Goal: Task Accomplishment & Management: Use online tool/utility

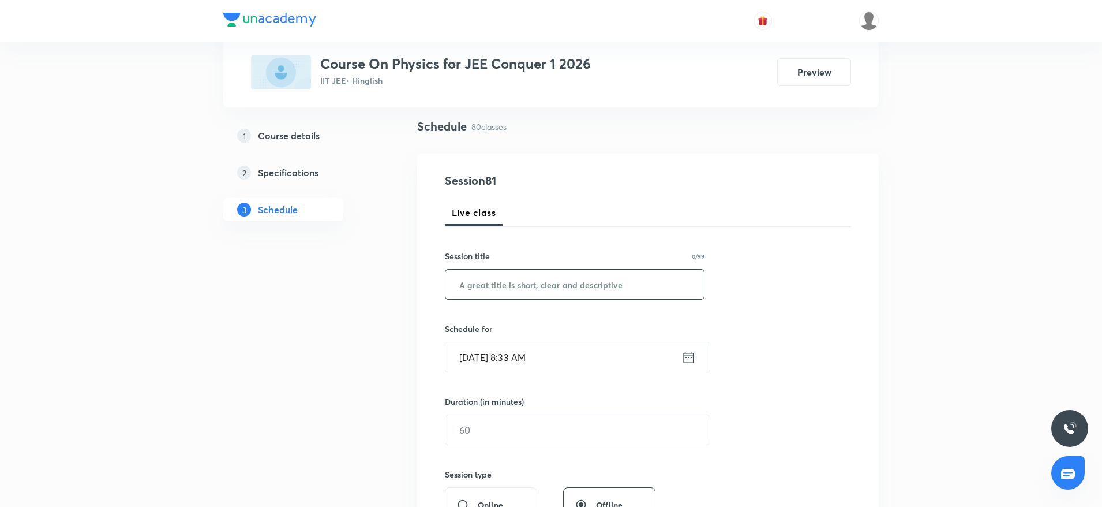
scroll to position [89, 0]
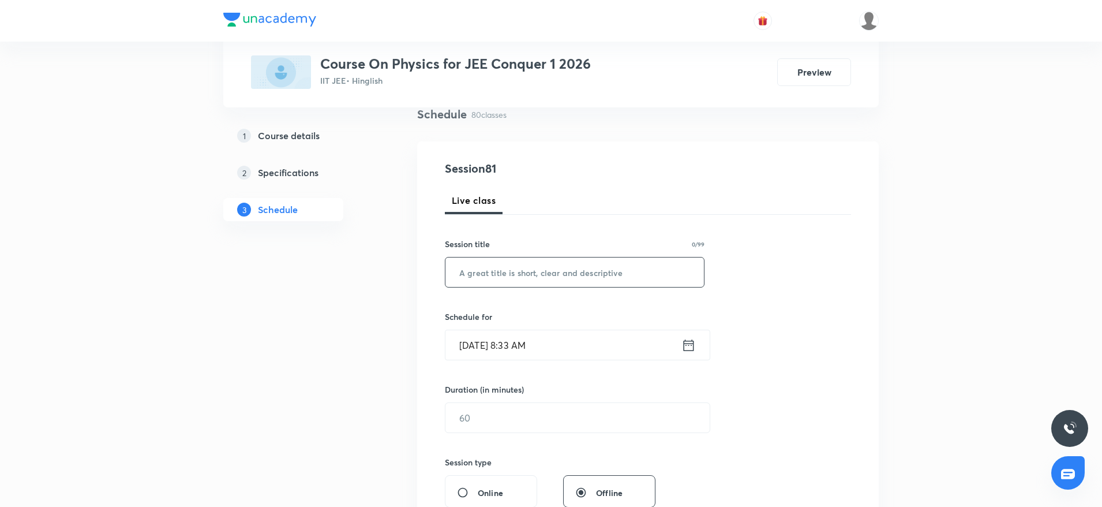
click at [532, 282] on input "text" at bounding box center [574, 271] width 258 height 29
paste input "Electrostatics"
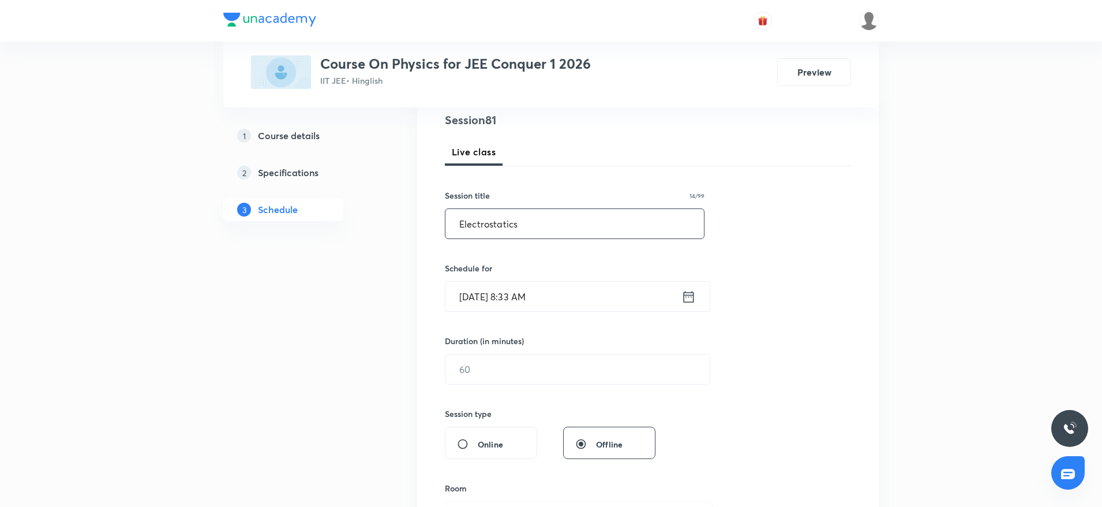
scroll to position [150, 0]
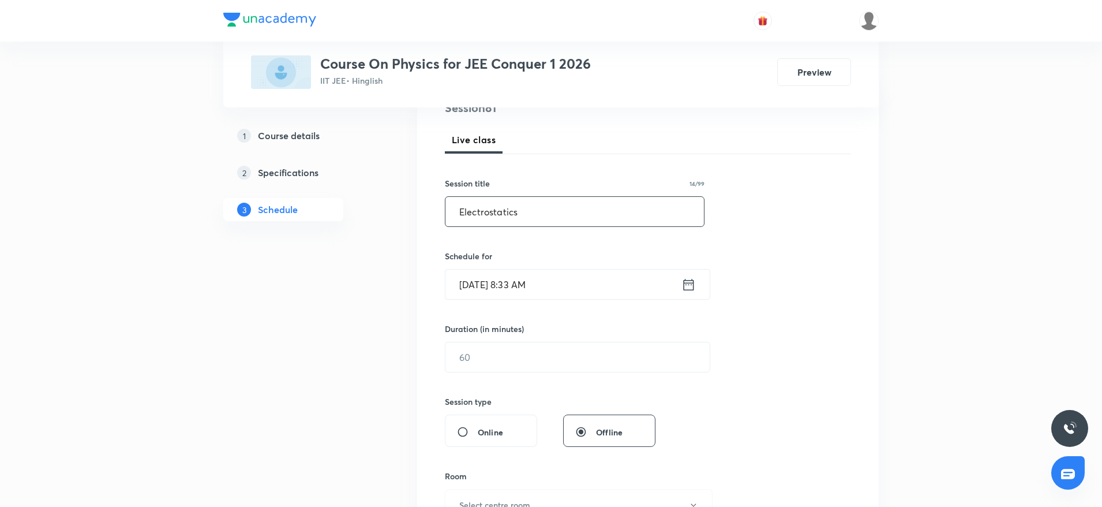
type input "Electrostatics"
click at [588, 288] on input "[DATE] 8:33 AM" at bounding box center [563, 283] width 236 height 29
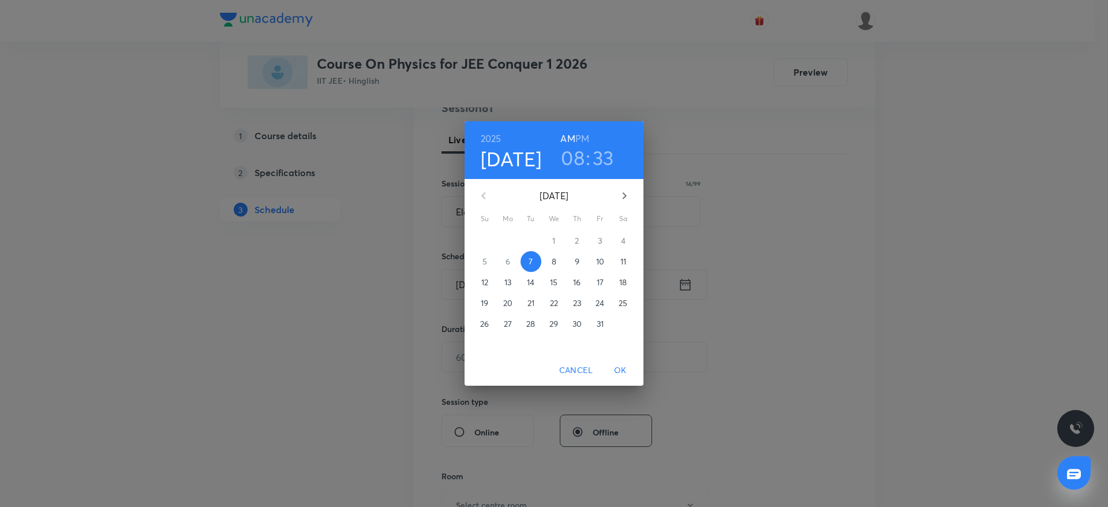
click at [572, 156] on h3 "08" at bounding box center [573, 157] width 24 height 24
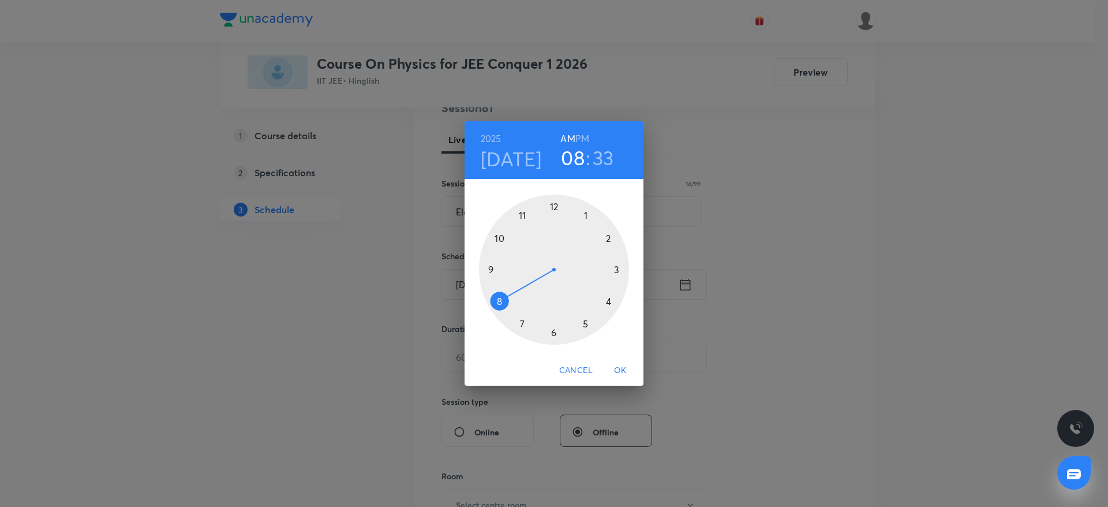
click at [500, 238] on div at bounding box center [554, 269] width 150 height 150
click at [554, 203] on div at bounding box center [554, 269] width 150 height 150
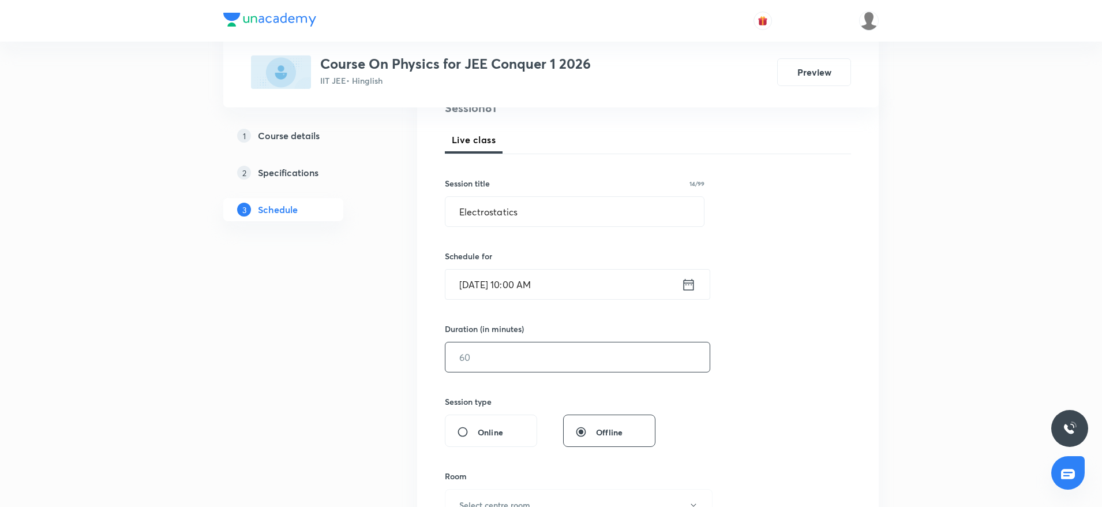
click at [495, 351] on input "text" at bounding box center [577, 356] width 264 height 29
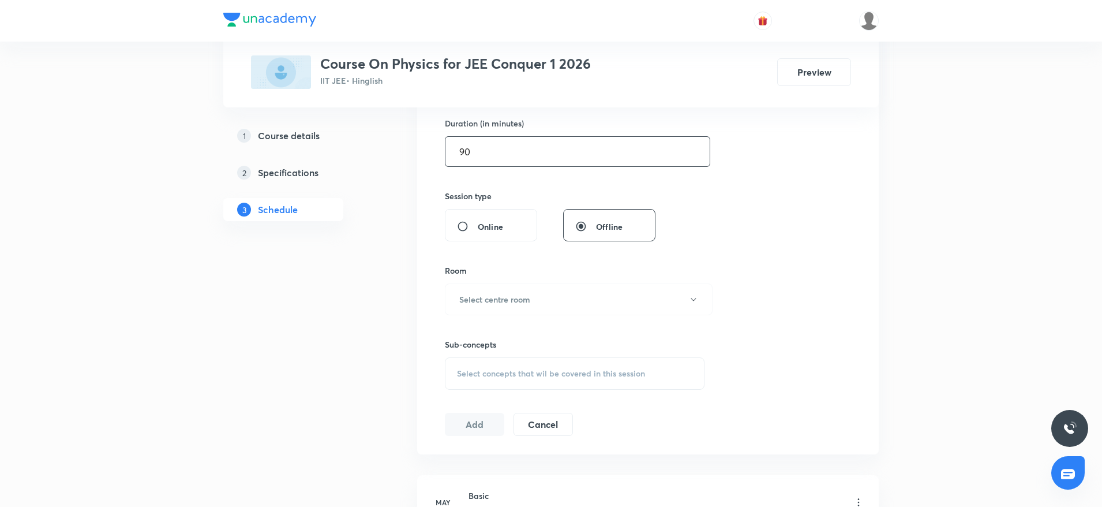
scroll to position [361, 0]
type input "90"
click at [538, 294] on button "Select centre room" at bounding box center [579, 294] width 268 height 32
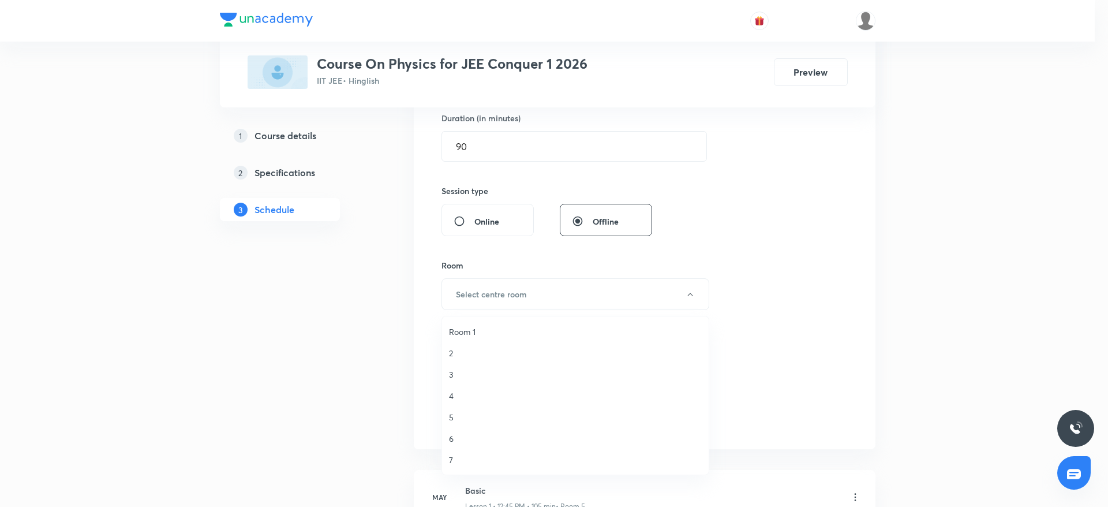
click at [456, 374] on span "7" at bounding box center [575, 459] width 253 height 12
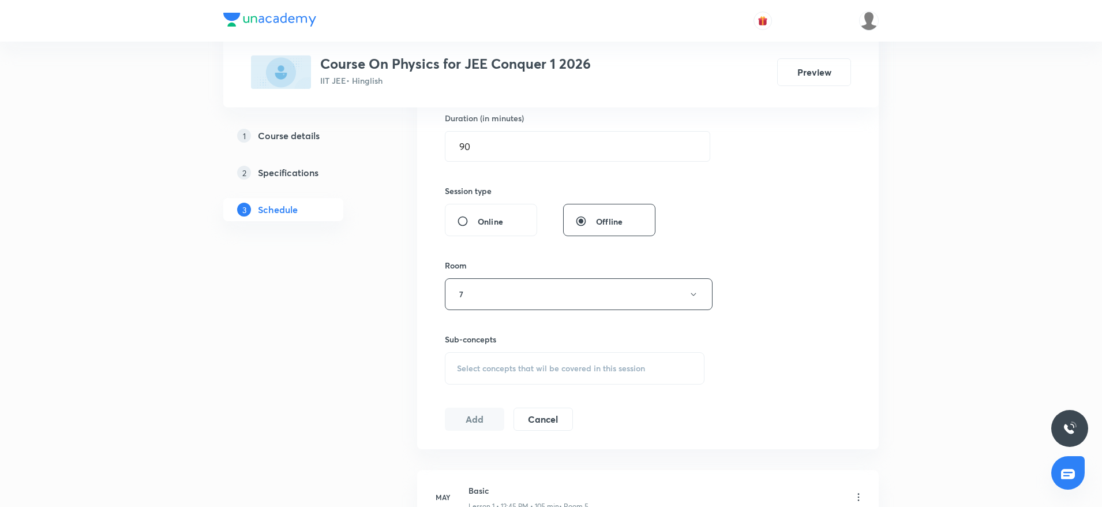
click at [496, 374] on div "Select concepts that wil be covered in this session" at bounding box center [575, 368] width 260 height 32
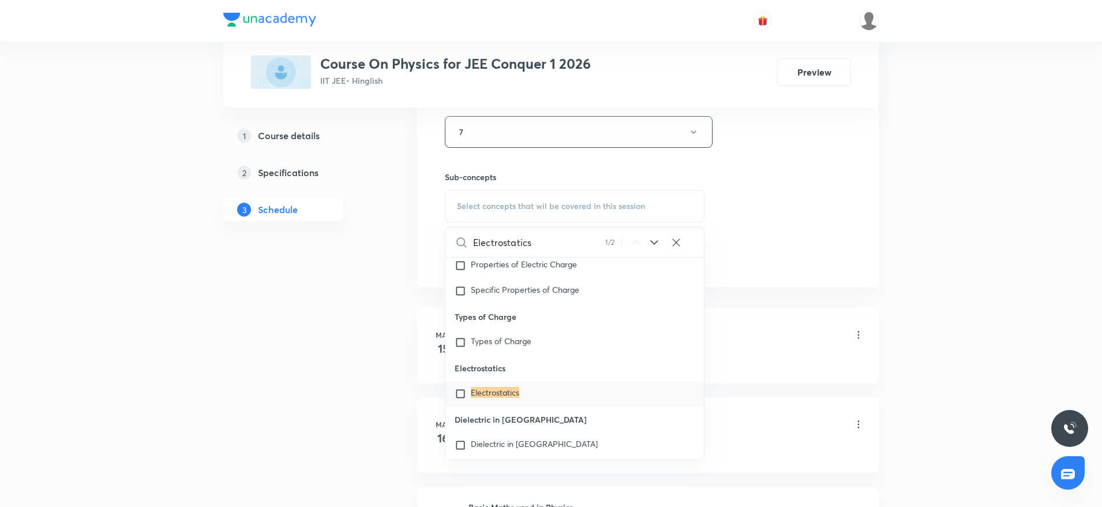
scroll to position [28550, 0]
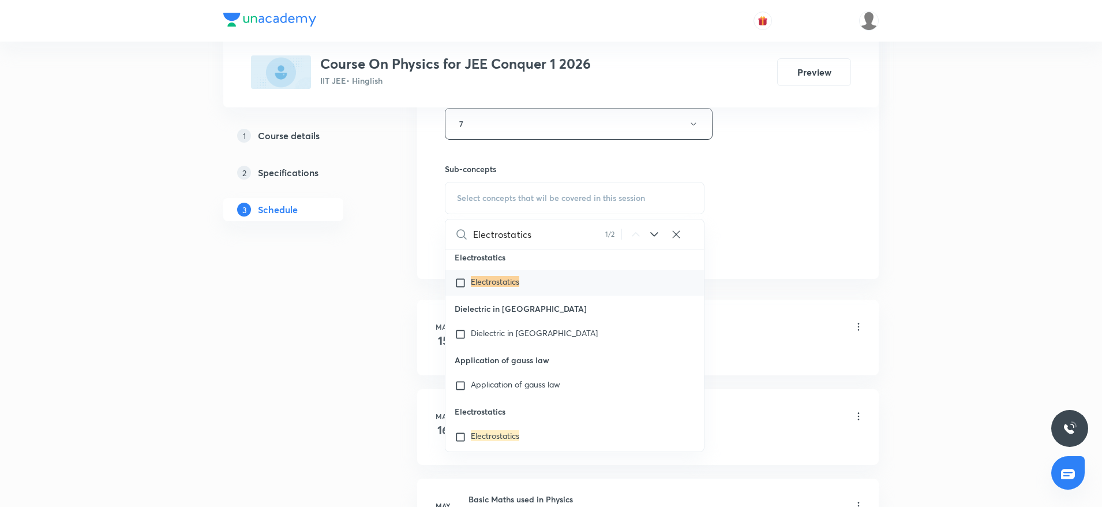
type input "Electrostatics"
click at [512, 287] on mark "Electrostatics" at bounding box center [495, 281] width 48 height 11
checkbox input "true"
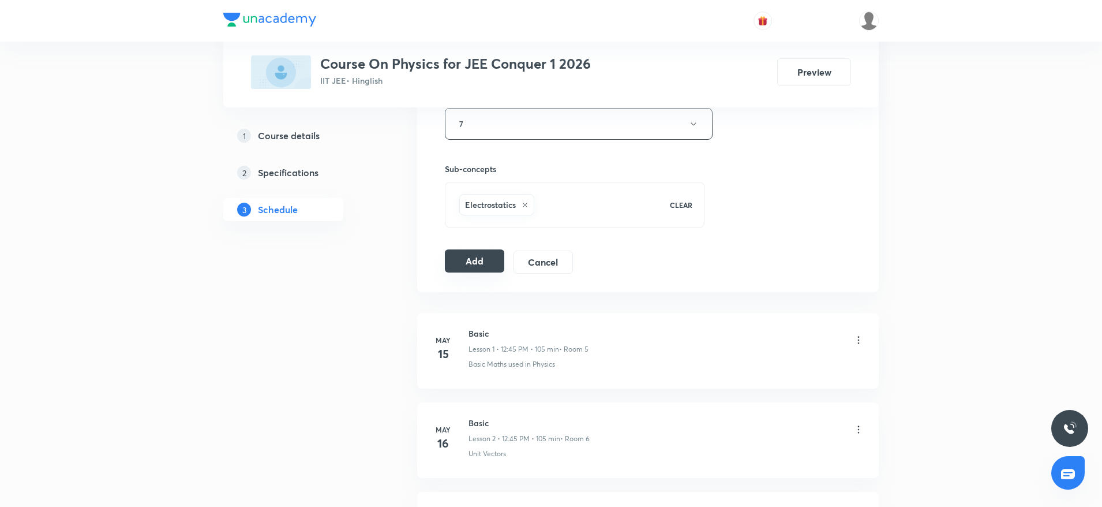
click at [474, 257] on button "Add" at bounding box center [474, 260] width 59 height 23
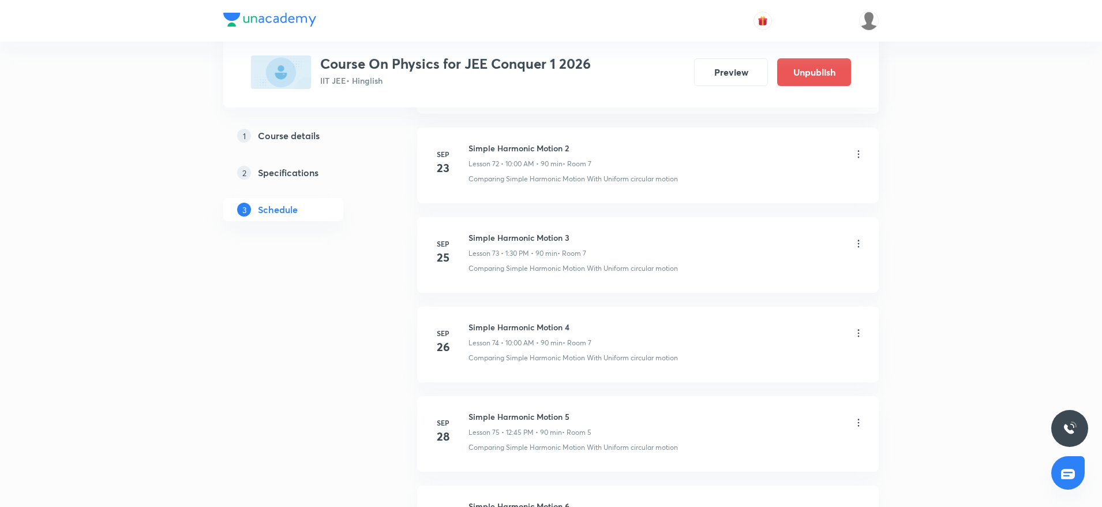
scroll to position [7133, 0]
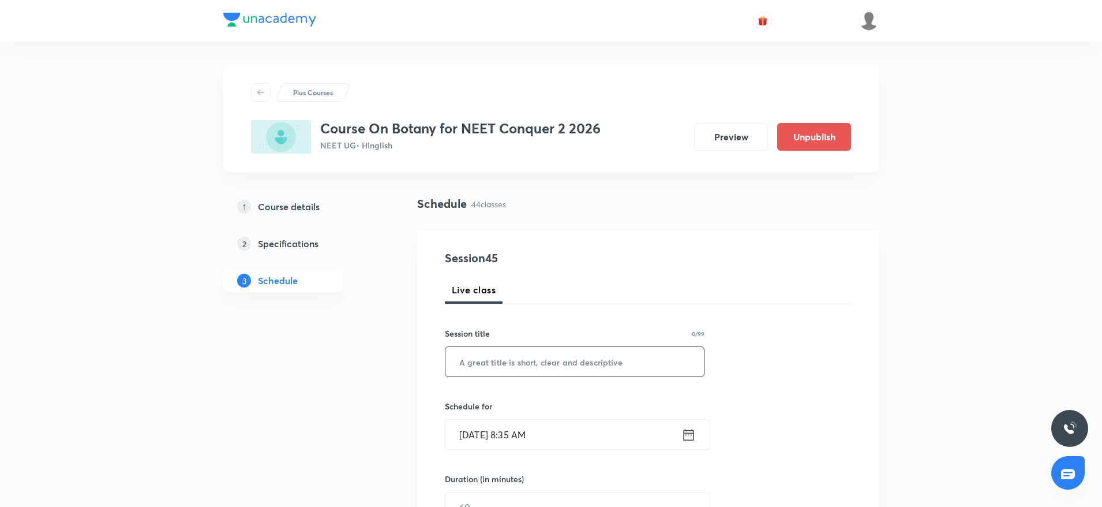
click at [517, 360] on input "text" at bounding box center [574, 361] width 258 height 29
paste input "Respiration in plants"
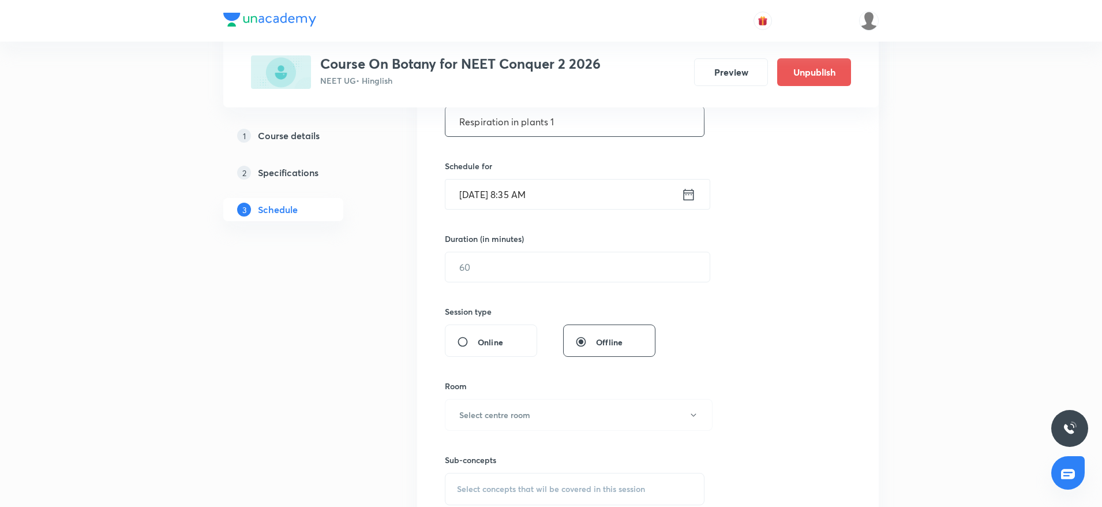
scroll to position [234, 0]
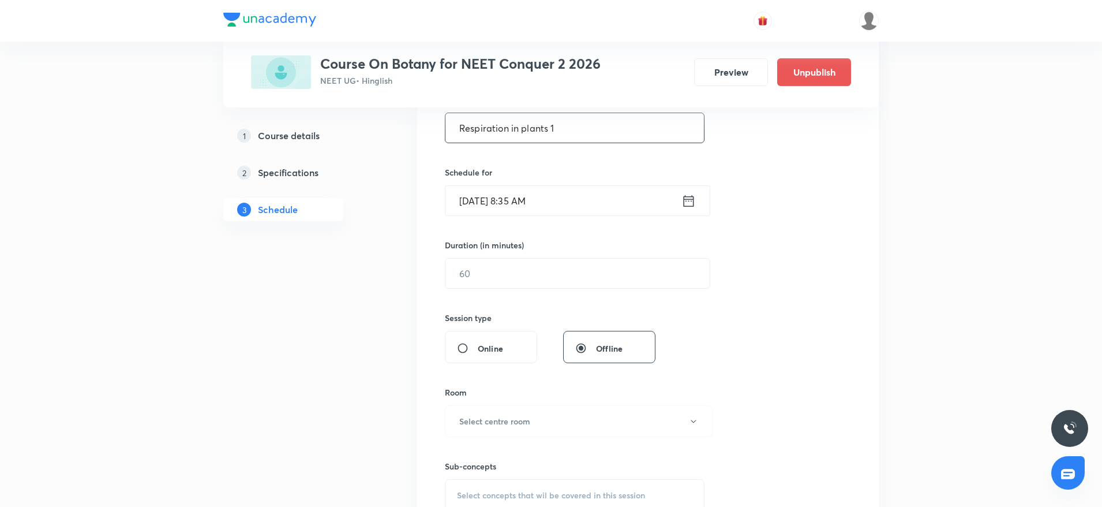
type input "Respiration in plants 1"
click at [586, 204] on input "Oct 7, 2025, 8:35 AM" at bounding box center [563, 200] width 236 height 29
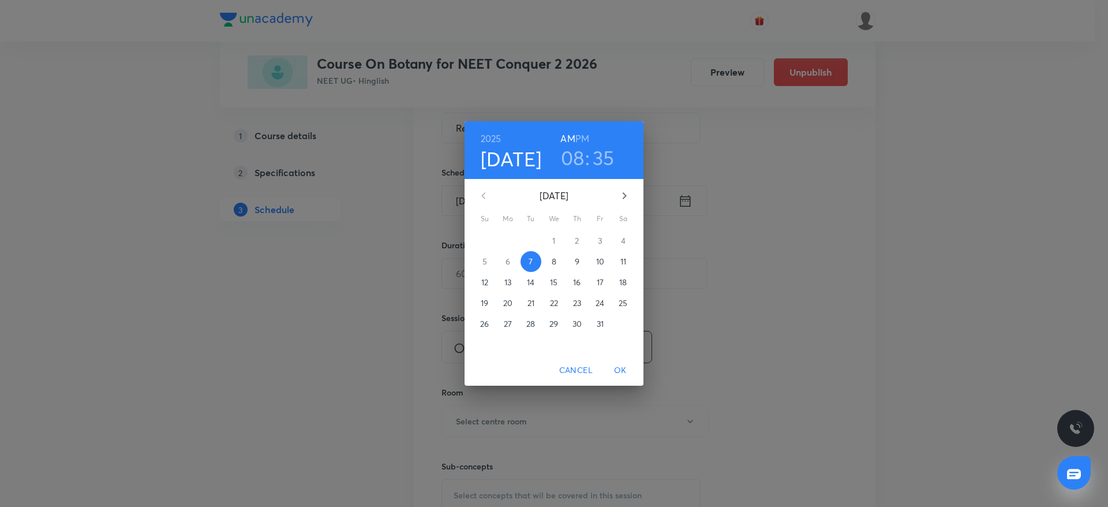
click at [569, 149] on h3 "08" at bounding box center [573, 157] width 24 height 24
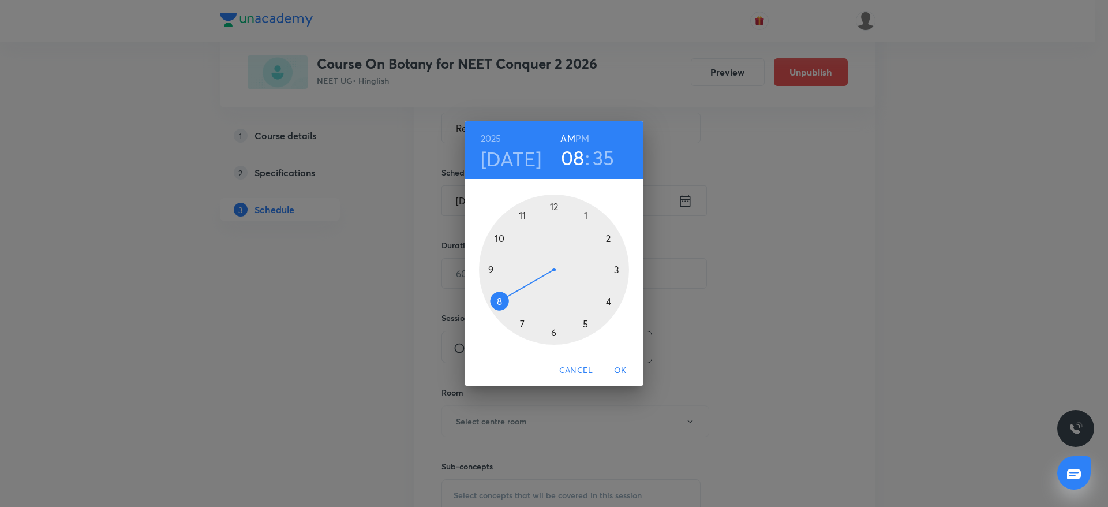
click at [500, 238] on div at bounding box center [554, 269] width 150 height 150
click at [492, 303] on div at bounding box center [554, 269] width 150 height 150
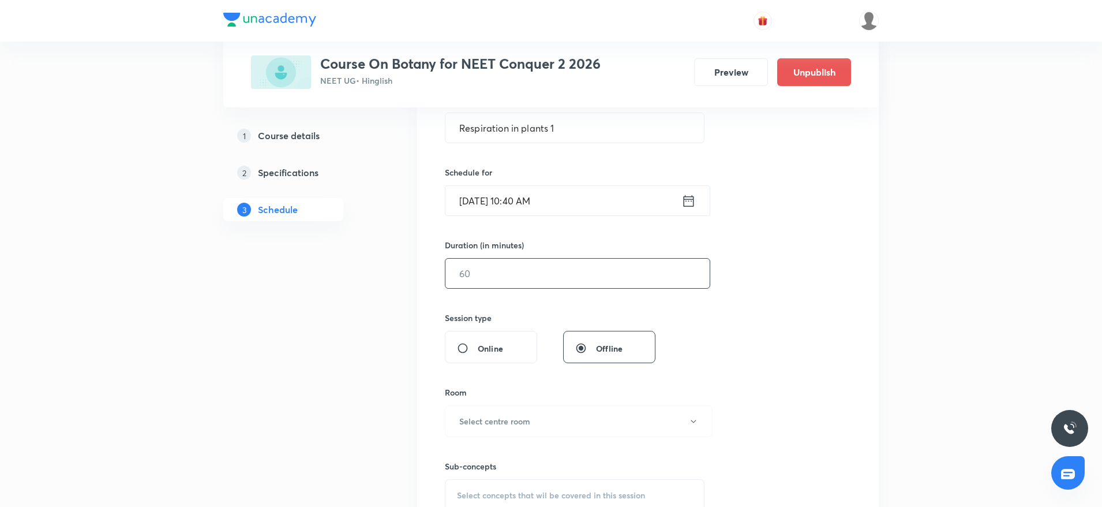
click at [492, 281] on input "text" at bounding box center [577, 272] width 264 height 29
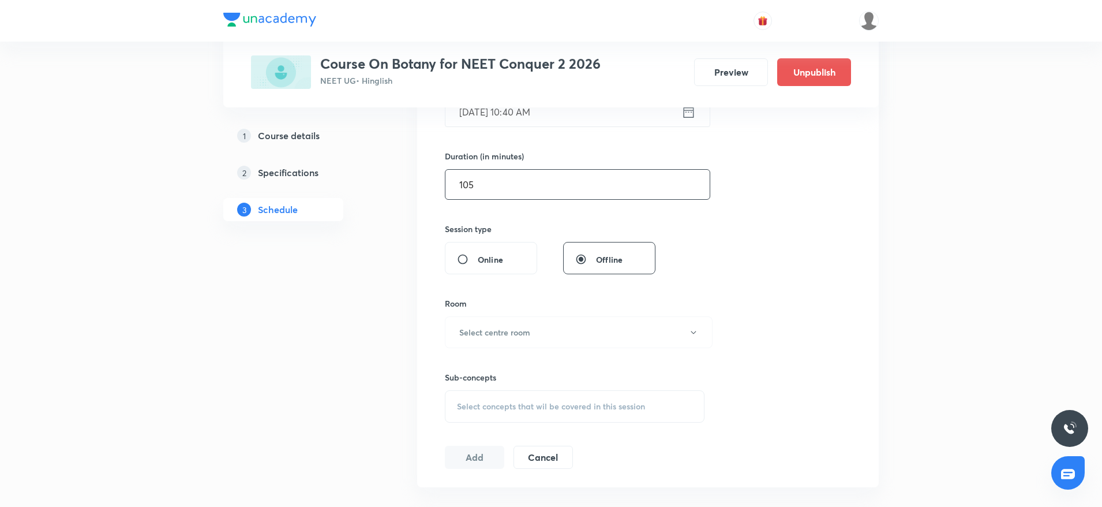
scroll to position [340, 0]
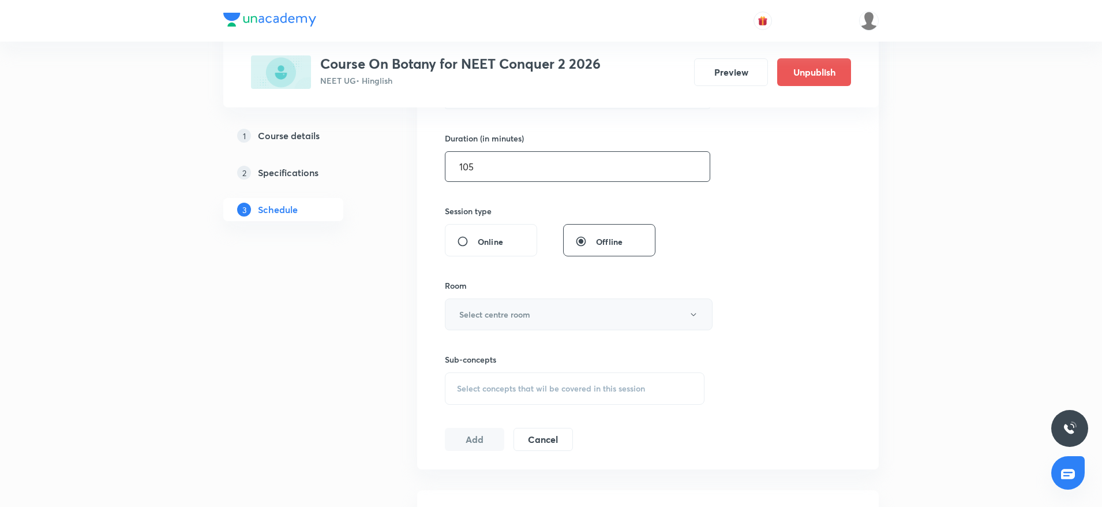
type input "105"
click at [485, 313] on h6 "Select centre room" at bounding box center [494, 314] width 71 height 12
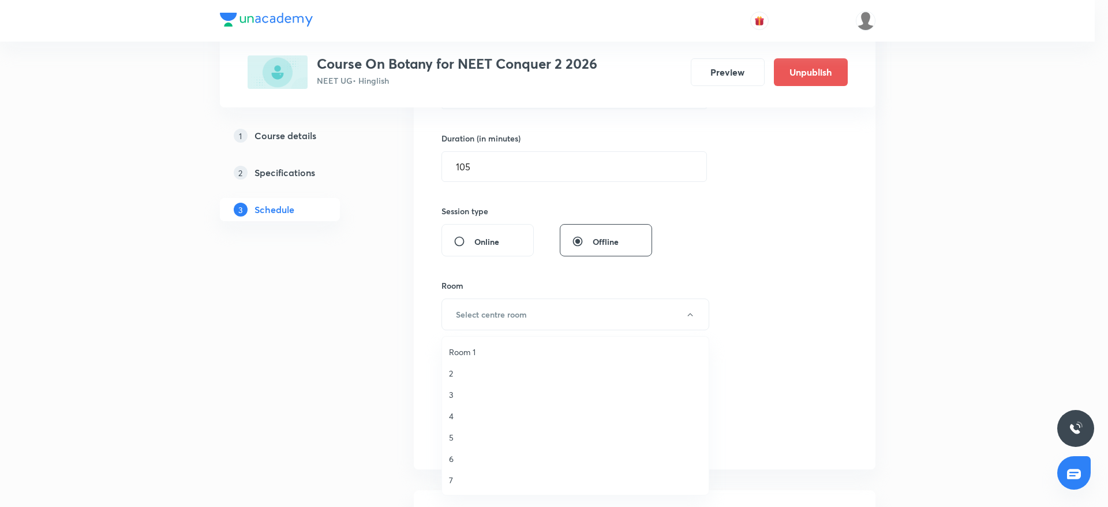
click at [453, 396] on span "3" at bounding box center [575, 394] width 253 height 12
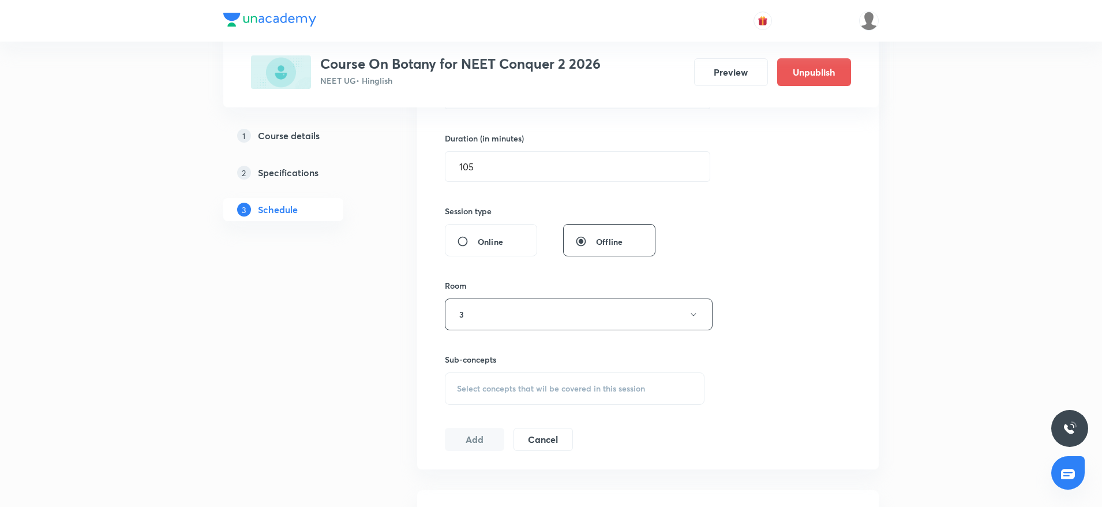
click at [503, 367] on div "Sub-concepts Select concepts that wil be covered in this session" at bounding box center [575, 378] width 260 height 51
click at [497, 376] on div "Select concepts that wil be covered in this session" at bounding box center [575, 388] width 260 height 32
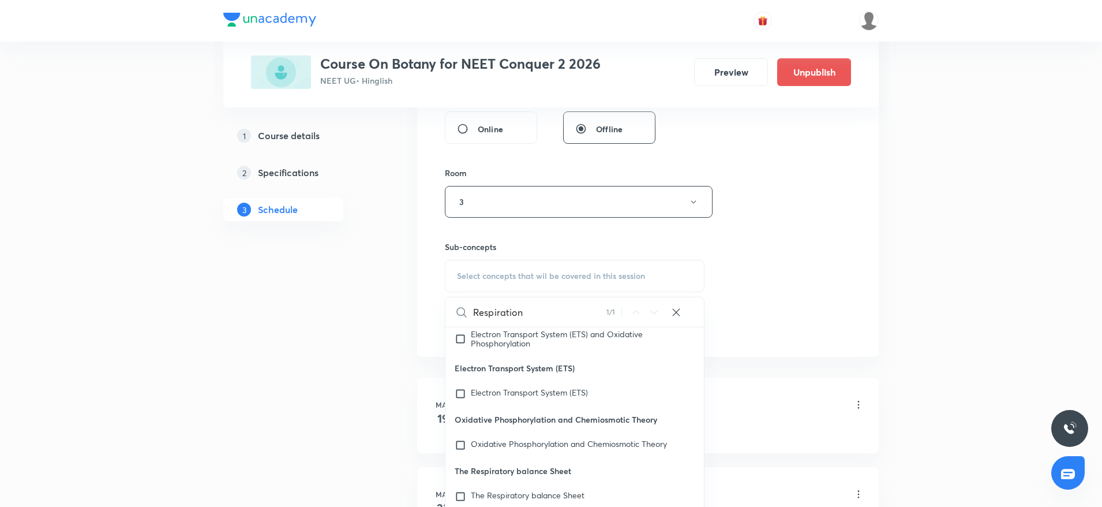
scroll to position [26002, 0]
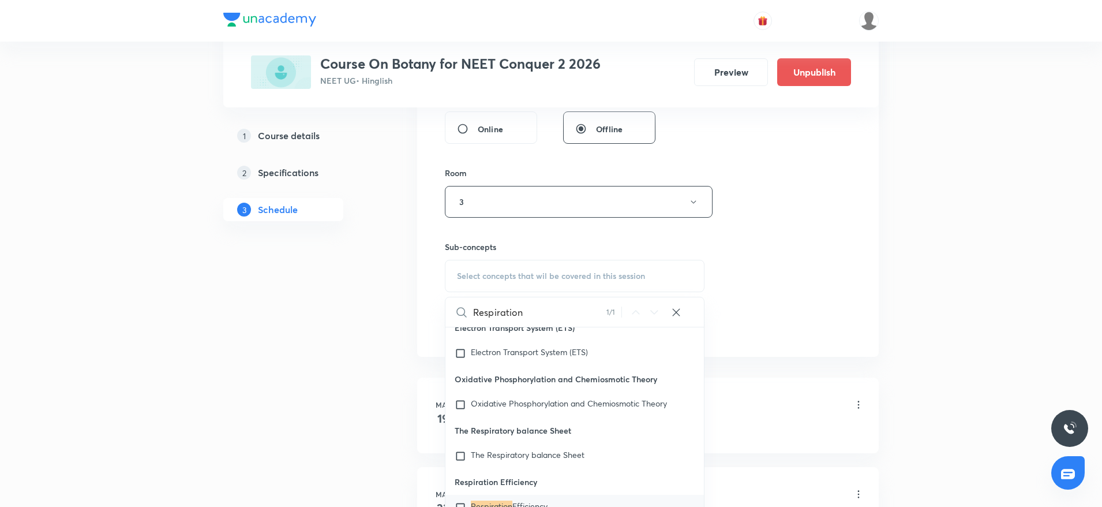
type input "Respiration"
click at [475, 500] on mark "Respiration" at bounding box center [492, 505] width 42 height 11
checkbox input "true"
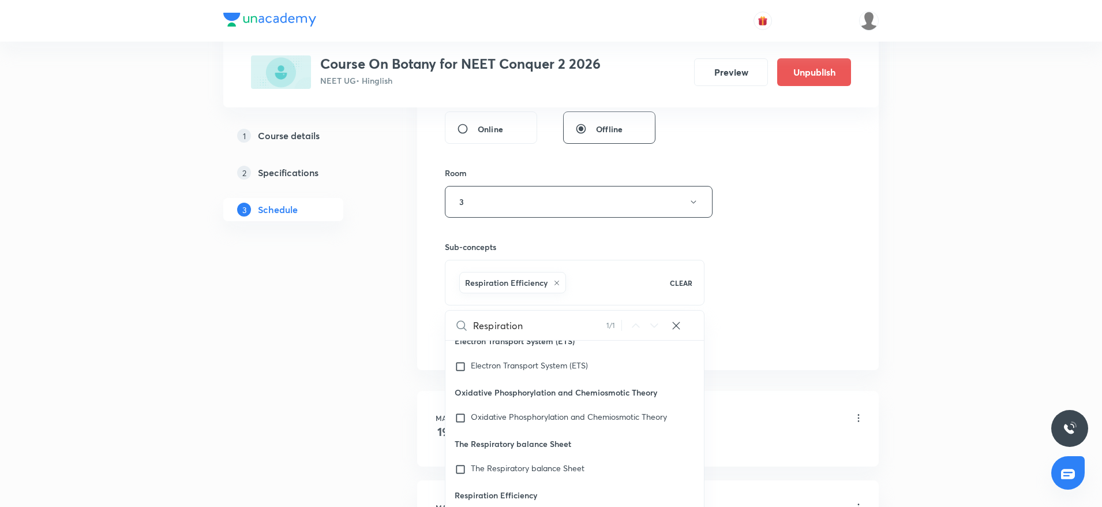
click at [751, 249] on div "Session 45 Live class Session title 23/99 Respiration in plants 1 ​ Schedule fo…" at bounding box center [648, 73] width 406 height 555
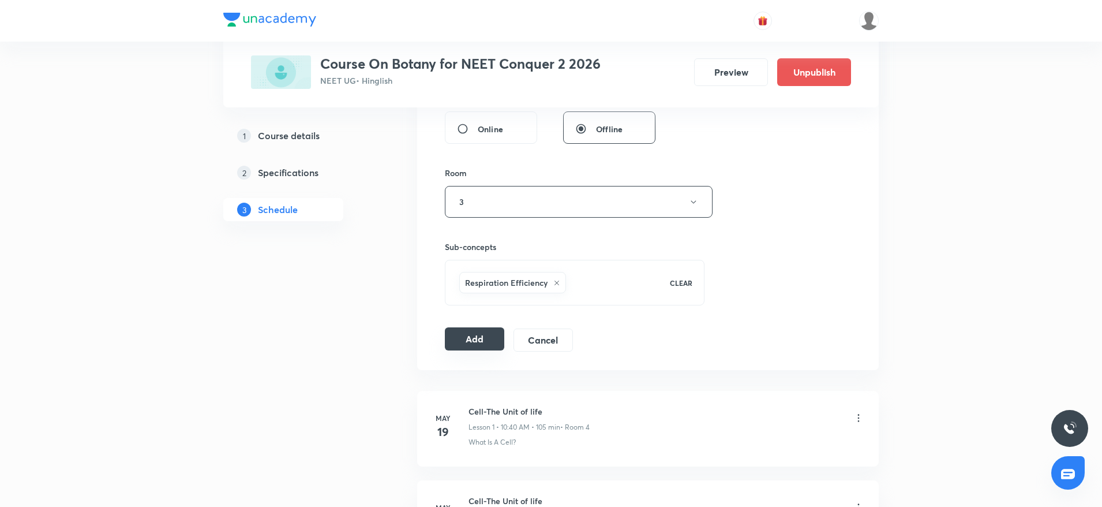
click at [482, 334] on button "Add" at bounding box center [474, 338] width 59 height 23
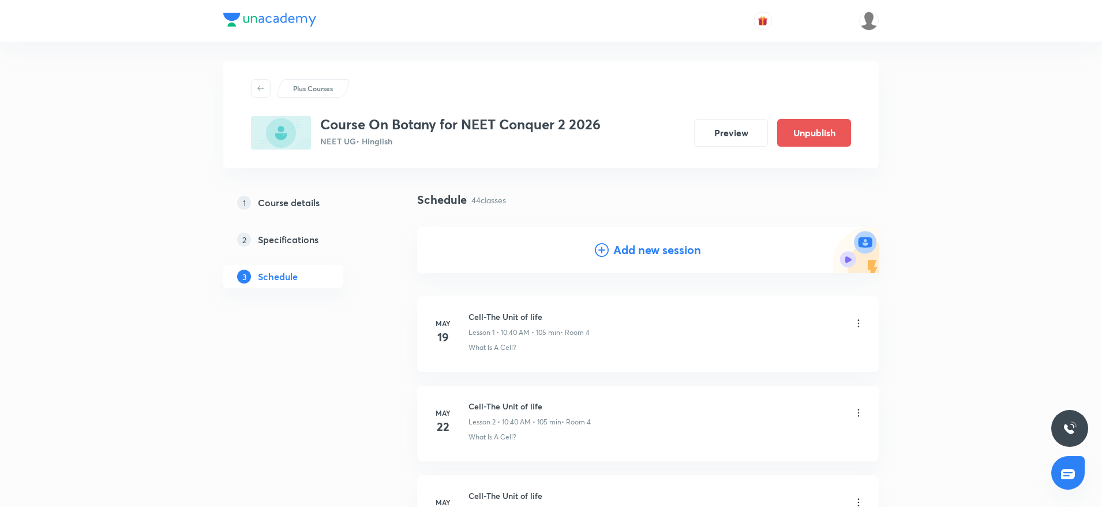
scroll to position [0, 0]
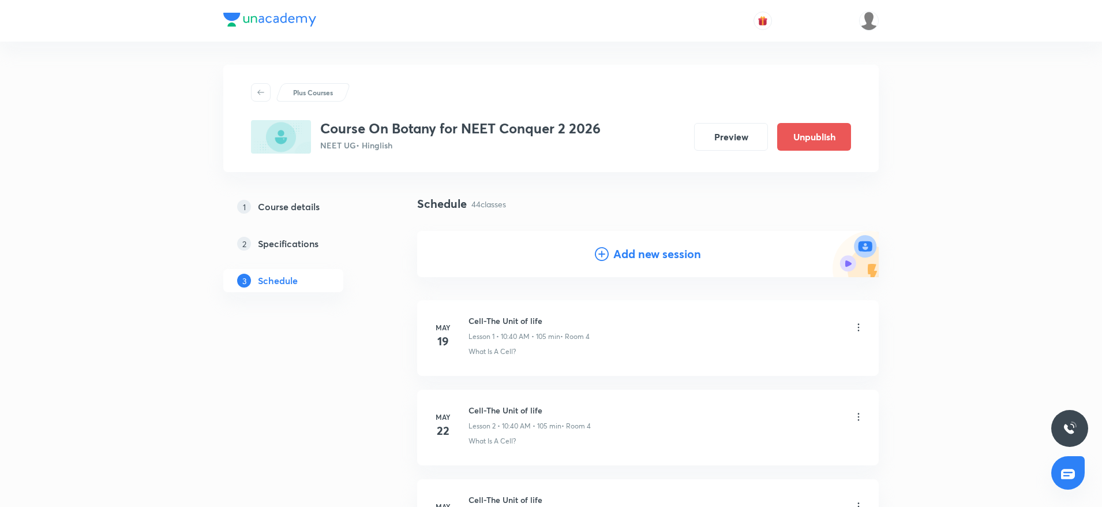
click at [482, 329] on div "Cell-The Unit of life Lesson 1 • 10:40 AM • 105 min • Room 4" at bounding box center [528, 327] width 121 height 27
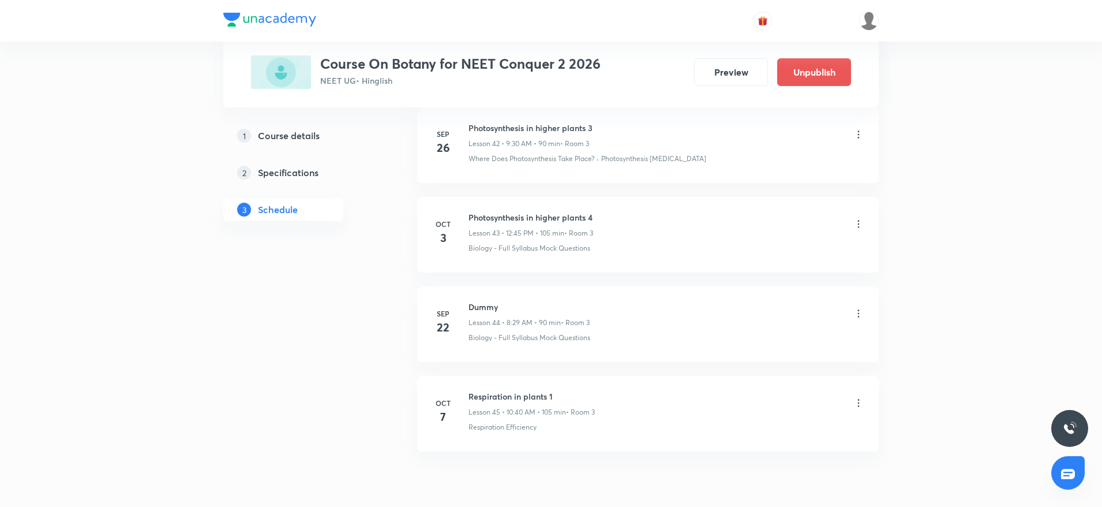
scroll to position [3912, 0]
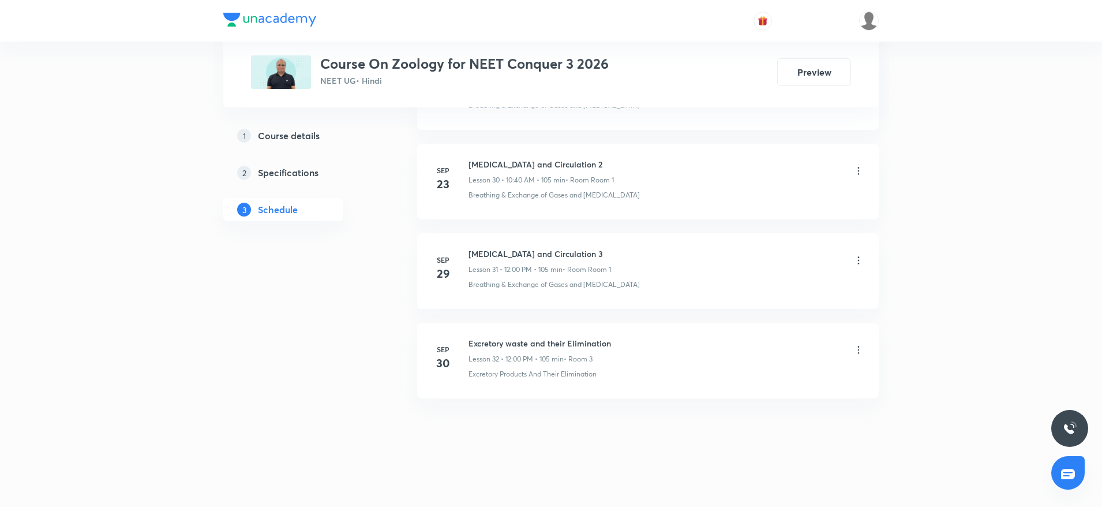
click at [483, 344] on h6 "Excretory waste and their Elimination" at bounding box center [539, 343] width 142 height 12
copy h6 "Excretory waste and their Elimination"
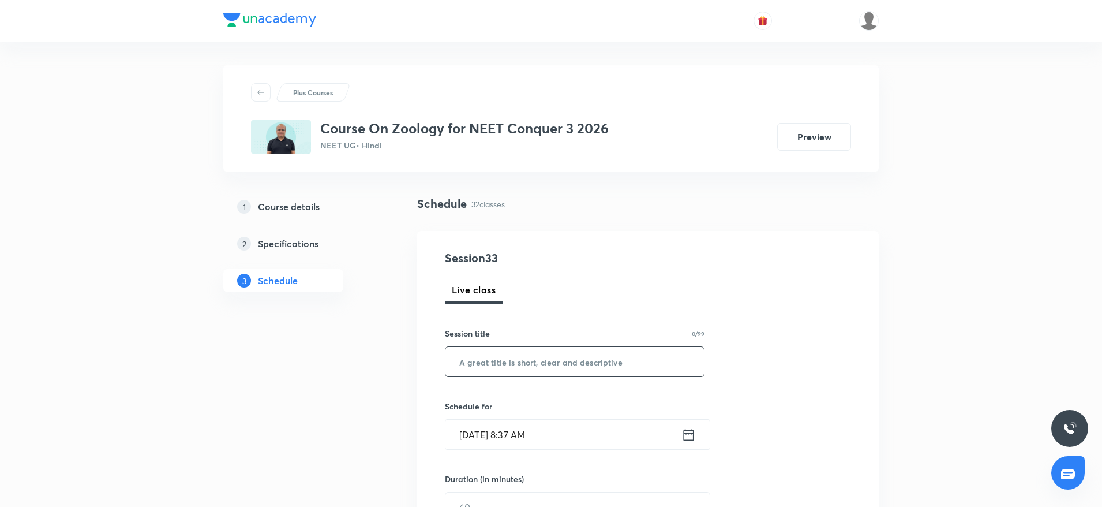
click at [479, 350] on input "text" at bounding box center [574, 361] width 258 height 29
paste input "Excretory waste and their Elimination"
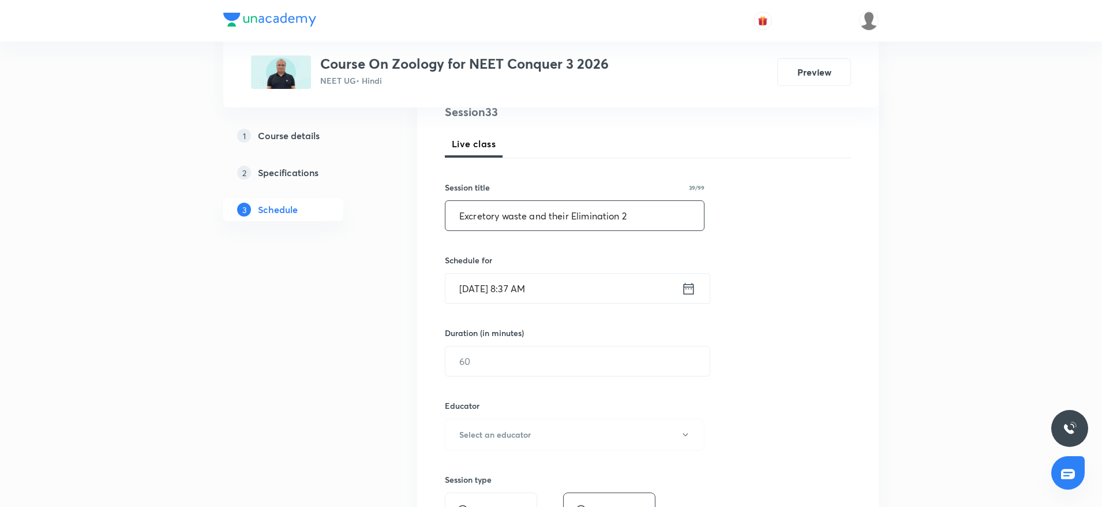
scroll to position [147, 0]
type input "Excretory waste and their Elimination 2"
click at [562, 292] on input "Oct 7, 2025, 8:37 AM" at bounding box center [563, 286] width 236 height 29
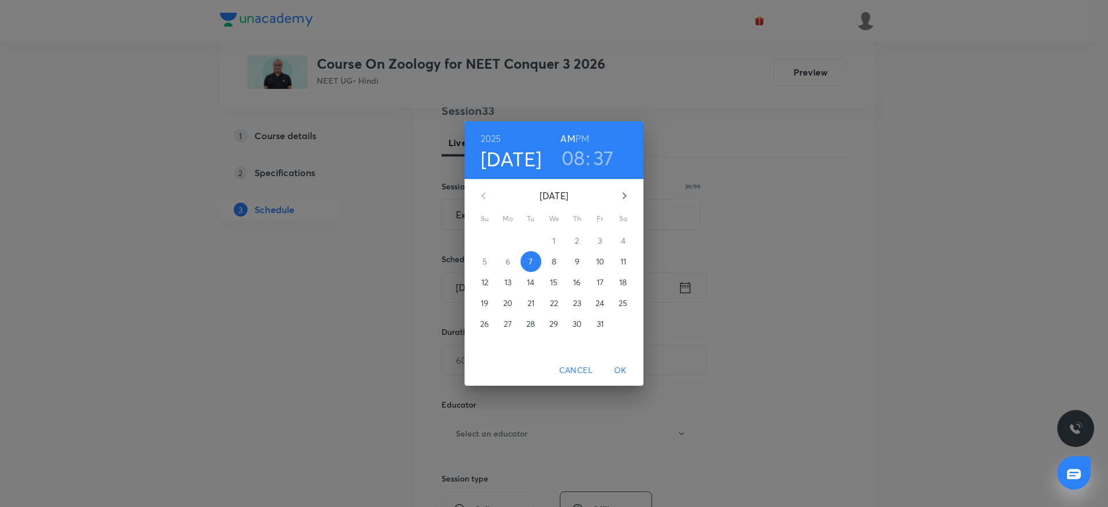
click at [568, 156] on h3 "08" at bounding box center [573, 157] width 24 height 24
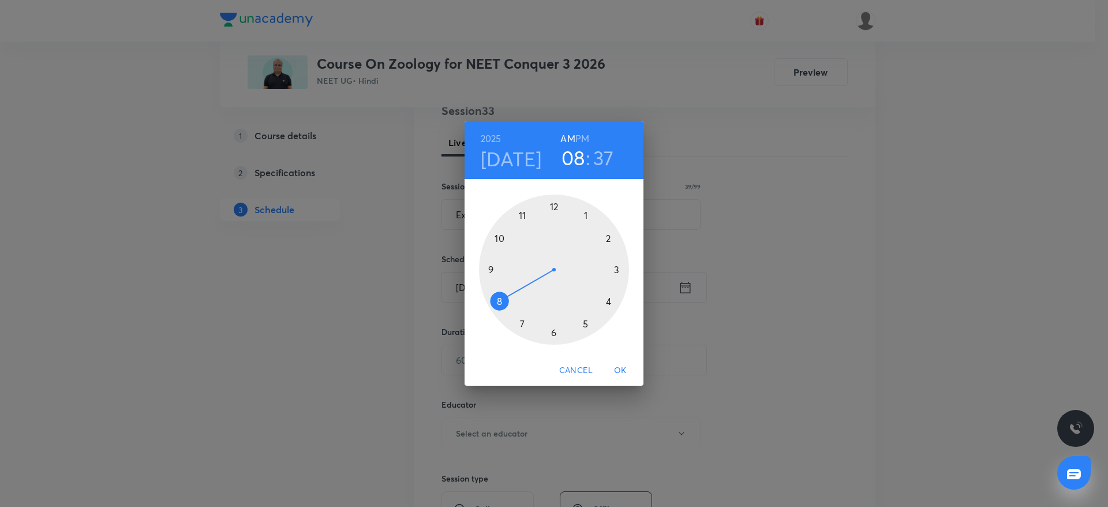
click at [501, 237] on div at bounding box center [554, 269] width 150 height 150
click at [492, 305] on div at bounding box center [554, 269] width 150 height 150
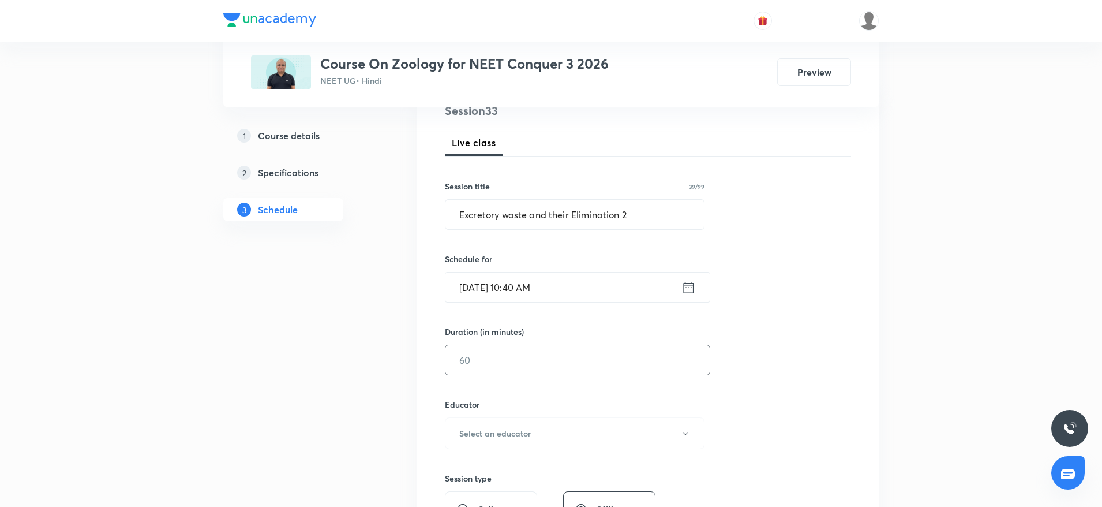
click at [494, 365] on input "text" at bounding box center [577, 359] width 264 height 29
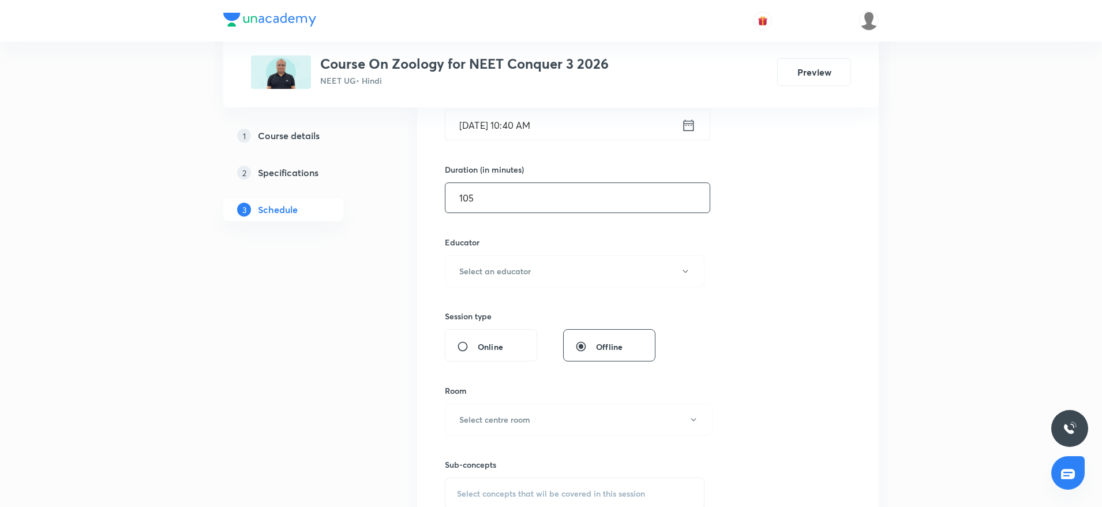
scroll to position [320, 0]
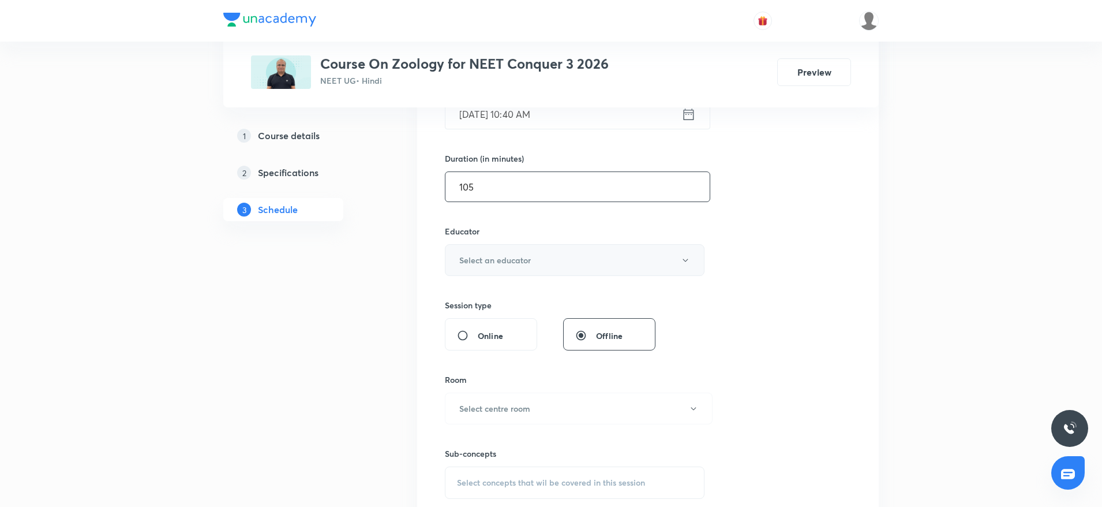
type input "105"
click at [532, 266] on button "Select an educator" at bounding box center [575, 260] width 260 height 32
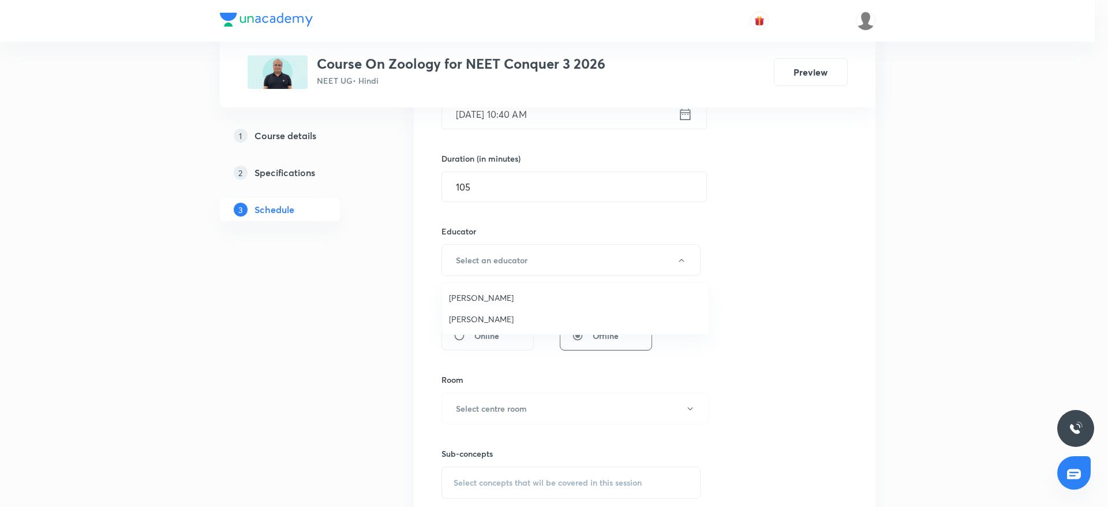
click at [478, 316] on span "Mukesh Sharma" at bounding box center [575, 319] width 253 height 12
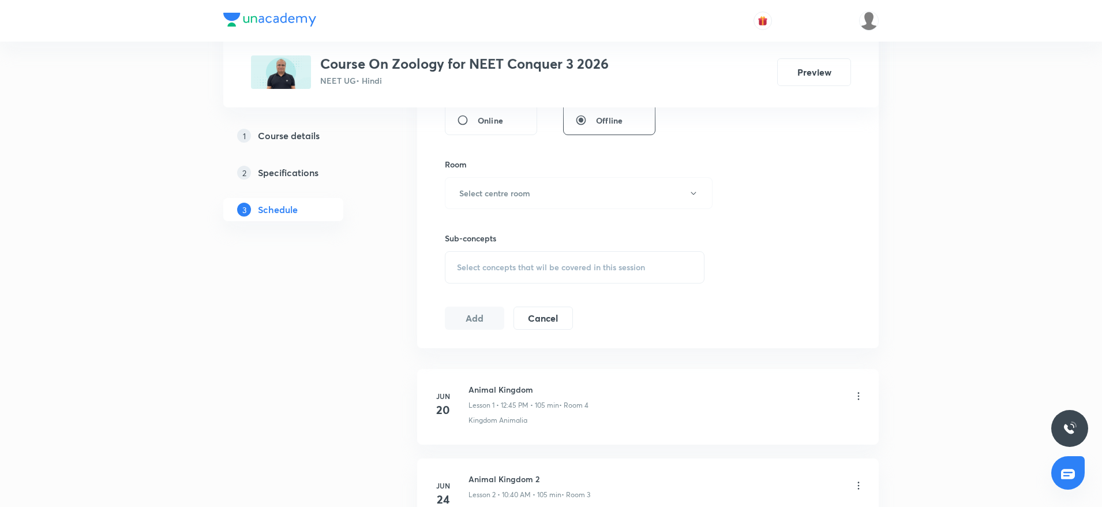
scroll to position [537, 0]
click at [538, 198] on button "Select centre room" at bounding box center [579, 192] width 268 height 32
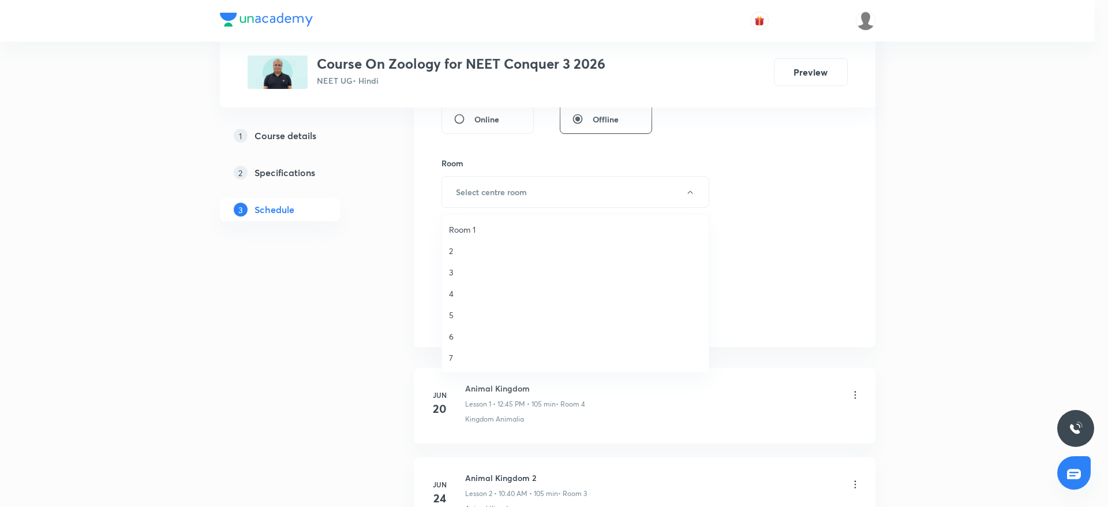
click at [467, 224] on span "Room 1" at bounding box center [575, 229] width 253 height 12
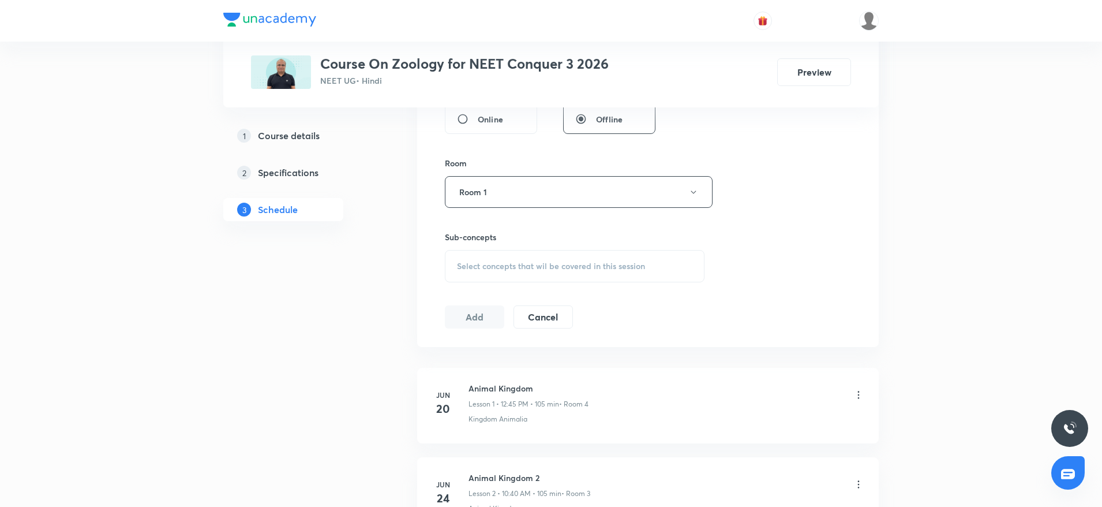
click at [489, 266] on span "Select concepts that wil be covered in this session" at bounding box center [551, 265] width 188 height 9
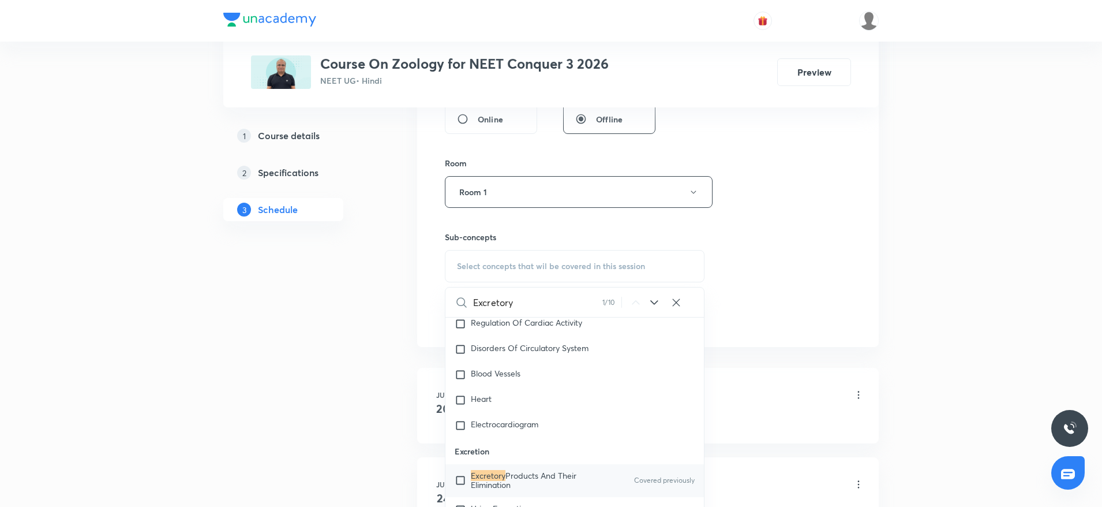
scroll to position [5028, 0]
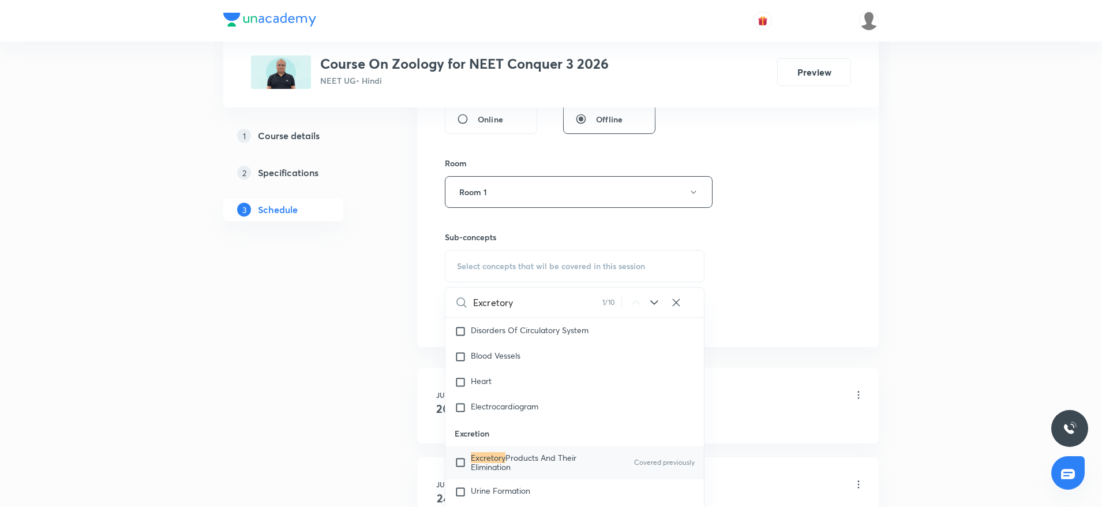
type input "Excretory"
click at [499, 463] on mark "Excretory" at bounding box center [488, 457] width 35 height 11
checkbox input "true"
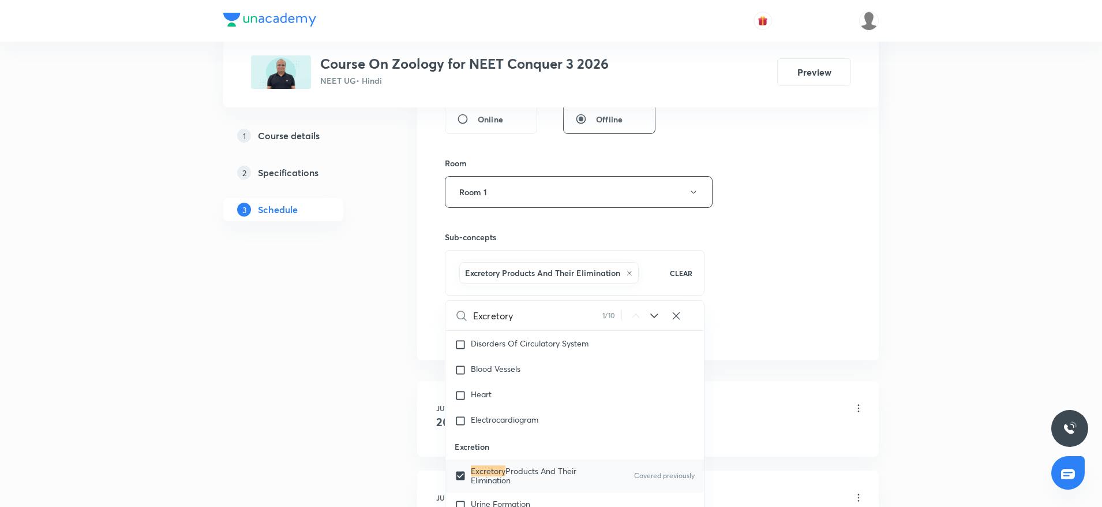
click at [760, 215] on div "Session 33 Live class Session title 39/99 Excretory waste and their Elimination…" at bounding box center [648, 27] width 406 height 629
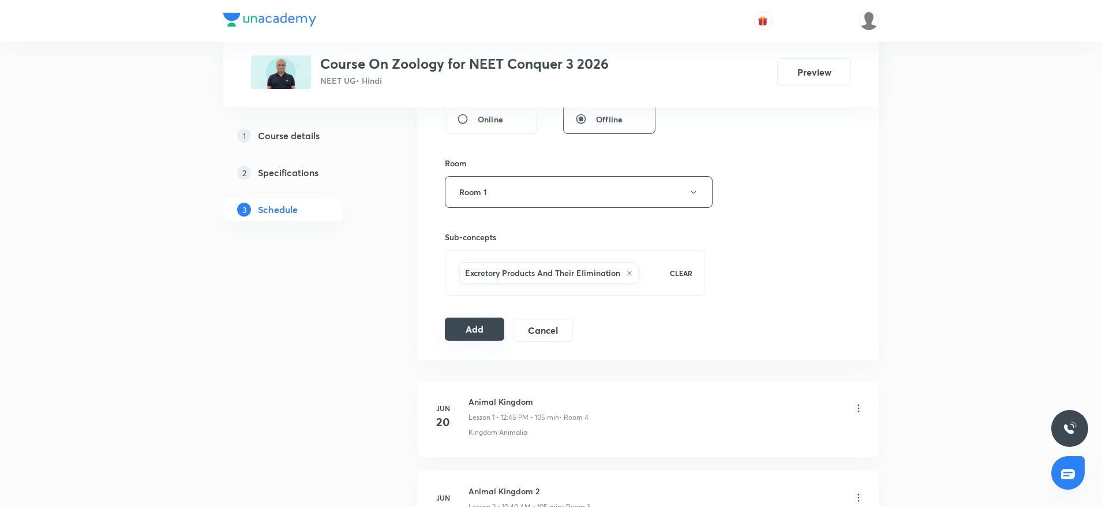
click at [478, 324] on button "Add" at bounding box center [474, 328] width 59 height 23
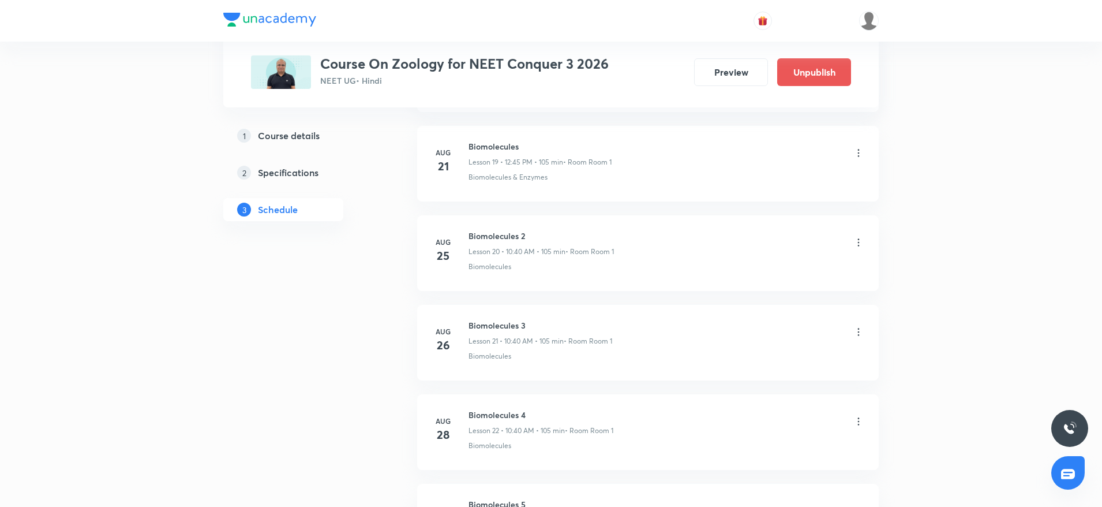
scroll to position [1796, 0]
